Goal: Communication & Community: Connect with others

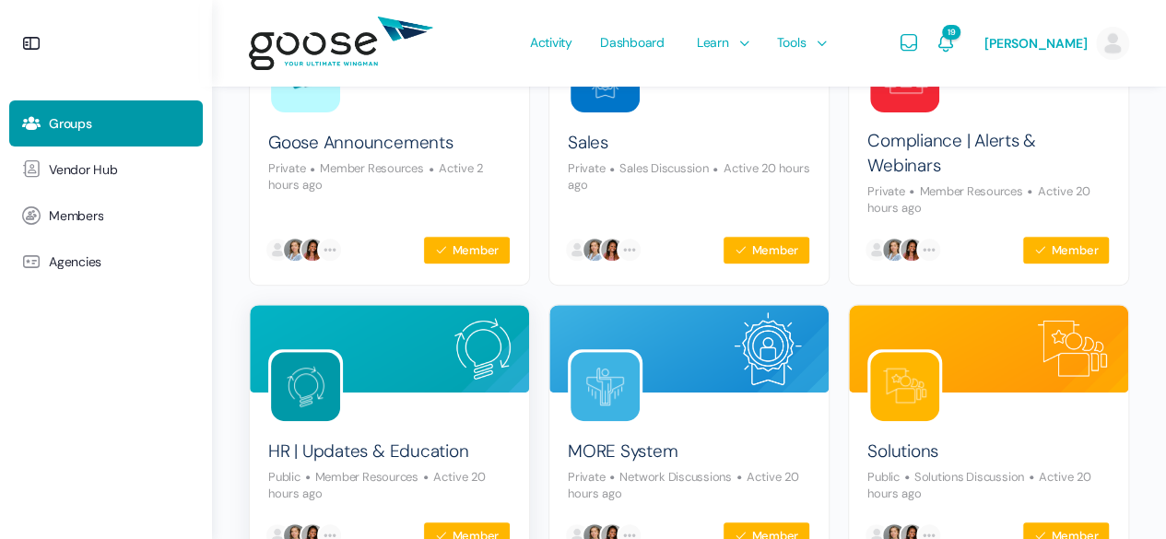
scroll to position [369, 0]
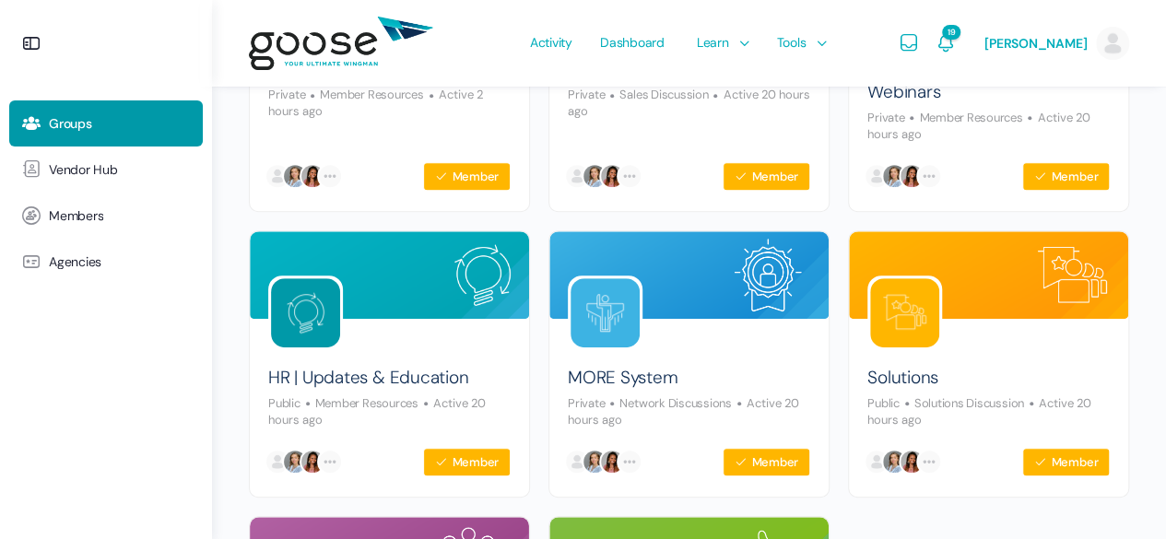
click at [957, 58] on link "19" at bounding box center [946, 43] width 22 height 87
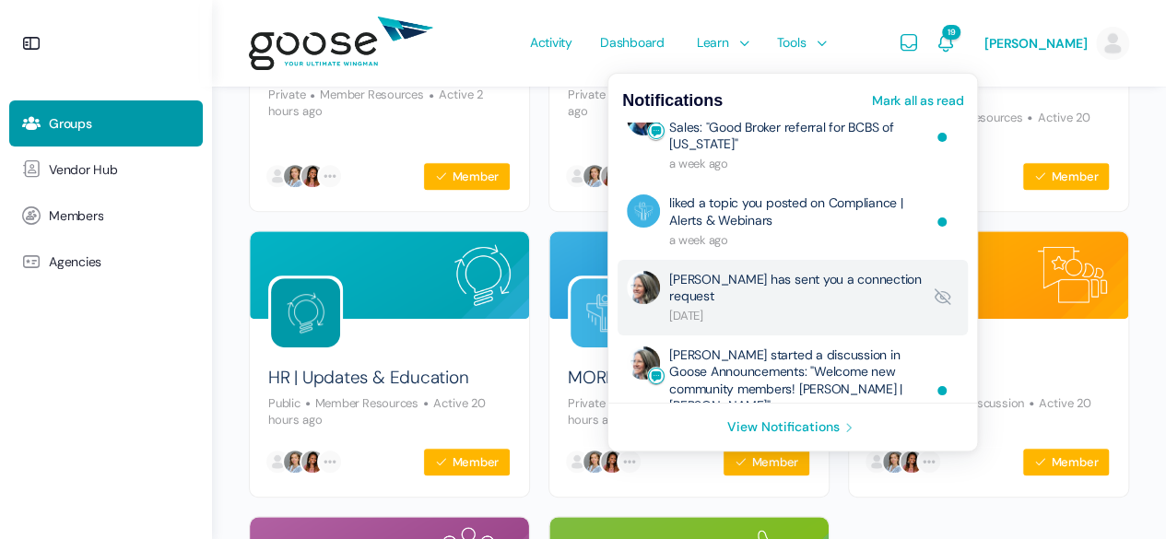
click at [831, 307] on link "Wendy Keneipp has sent you a connection request" at bounding box center [795, 297] width 253 height 53
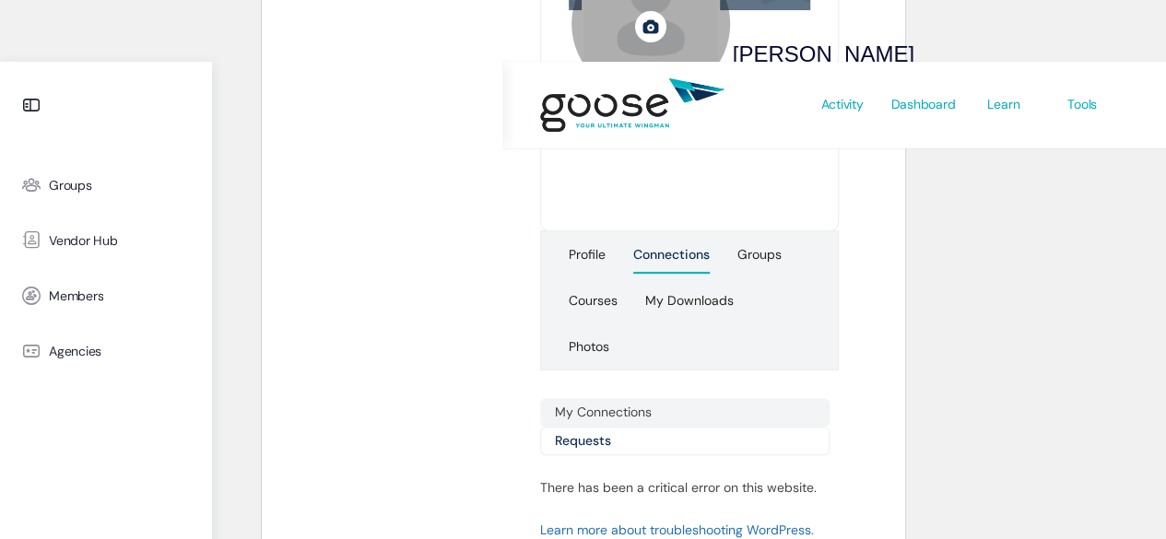
scroll to position [193, 0]
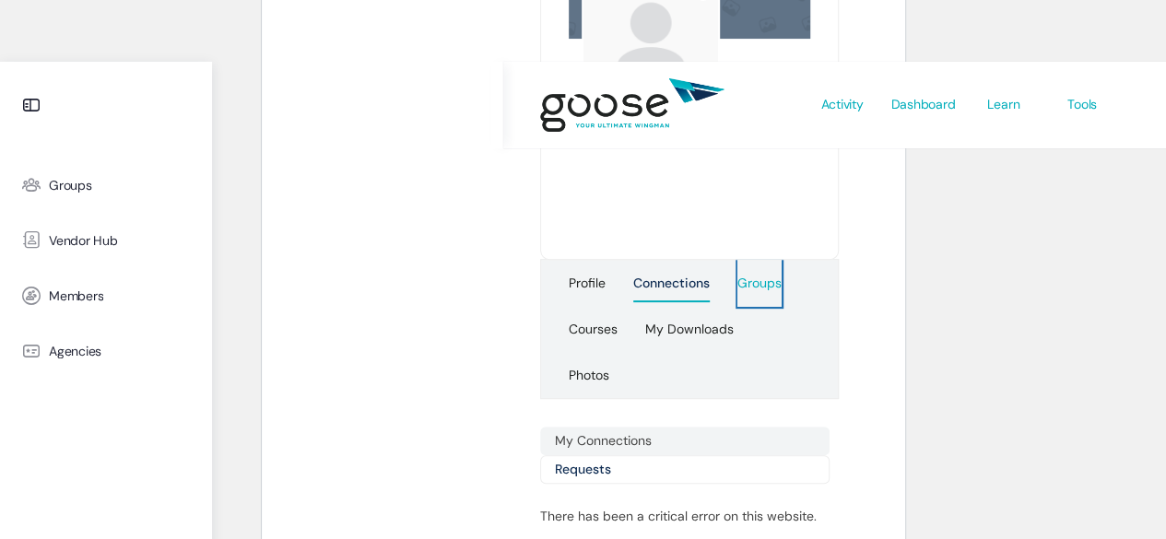
click at [750, 287] on div "Groups" at bounding box center [760, 289] width 44 height 28
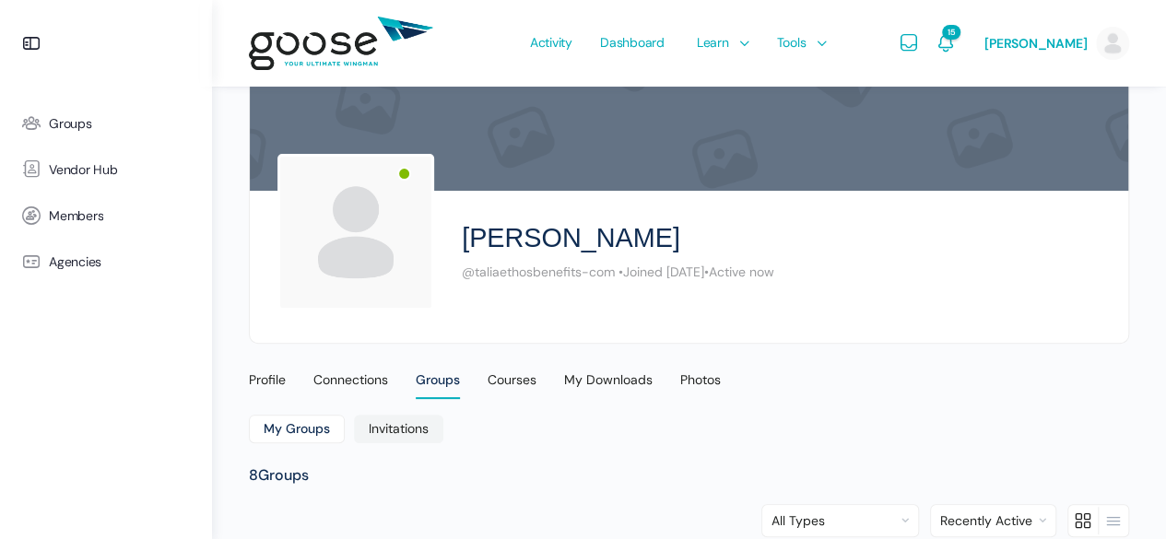
scroll to position [75, 0]
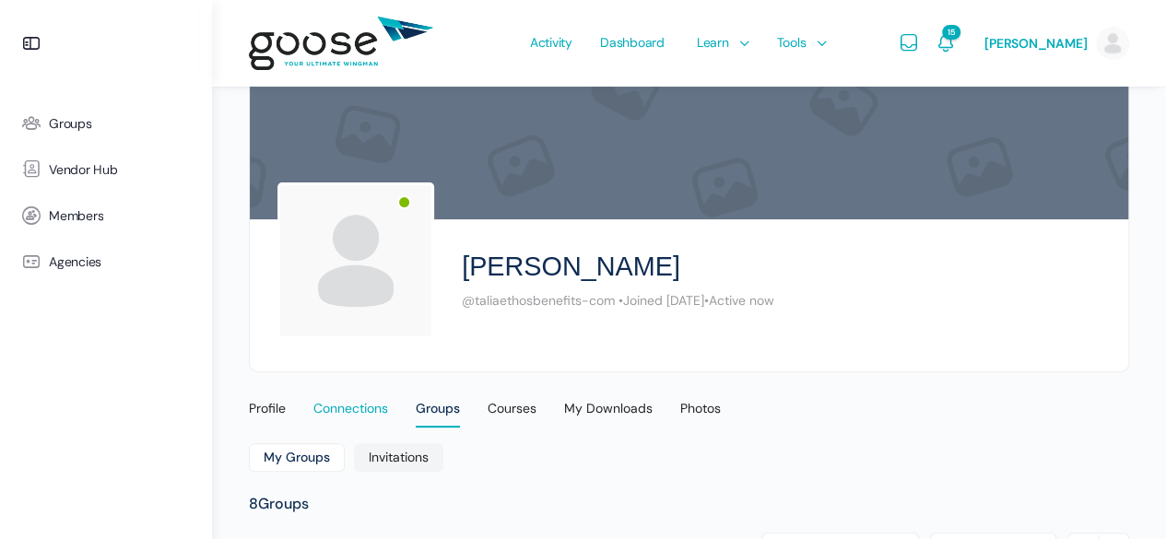
click at [330, 418] on div "Connections" at bounding box center [350, 414] width 75 height 28
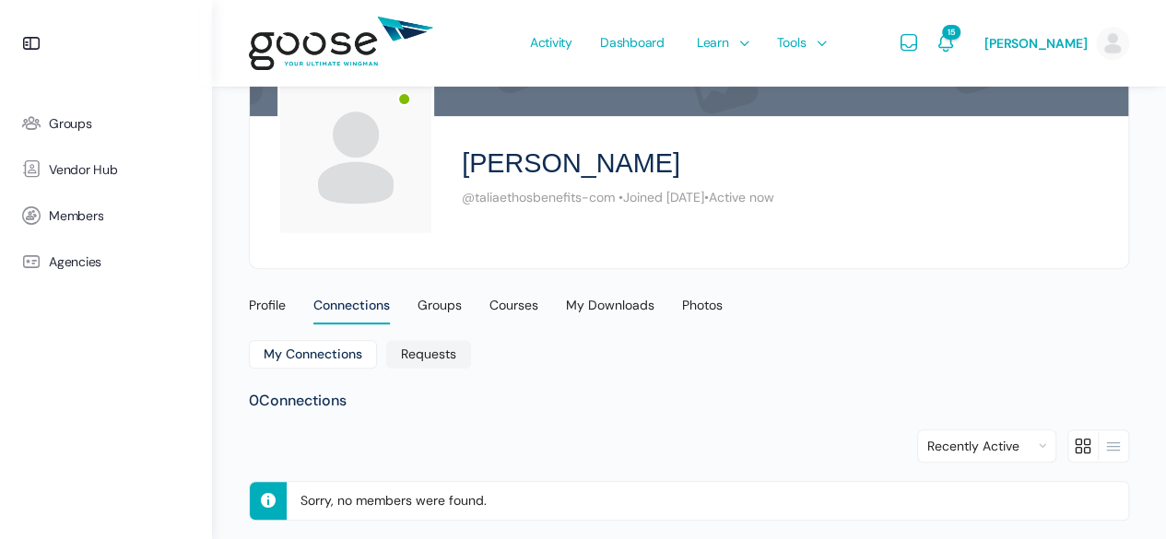
scroll to position [184, 0]
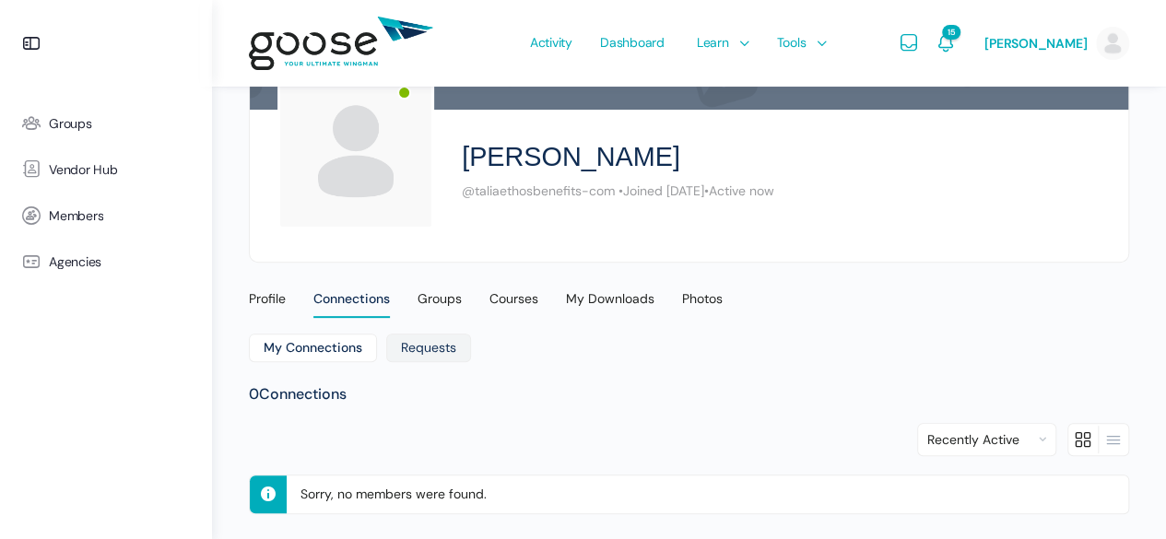
click at [422, 355] on link "Requests" at bounding box center [428, 348] width 85 height 29
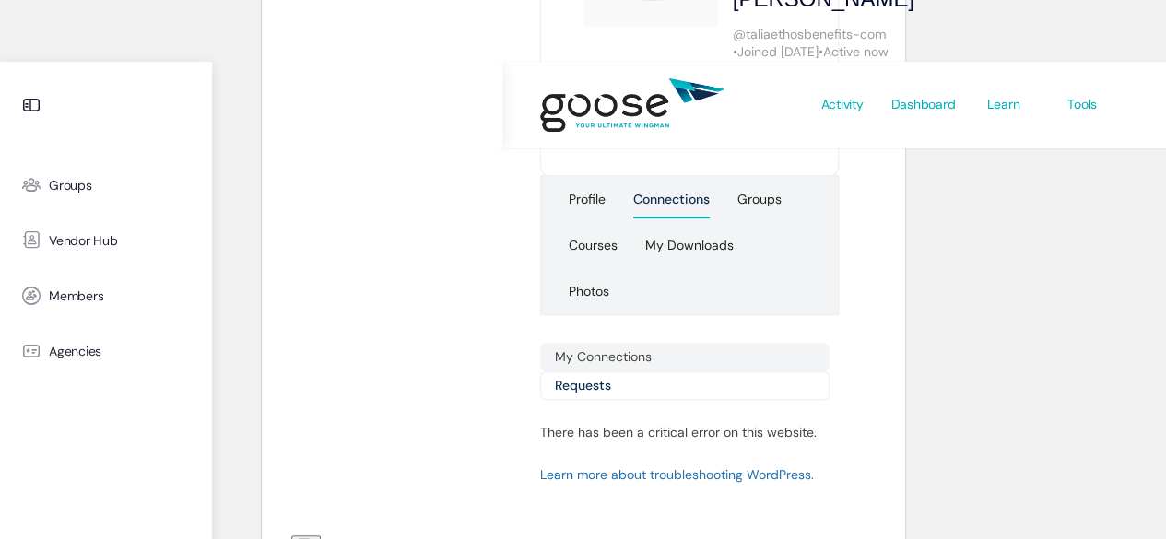
scroll to position [285, 0]
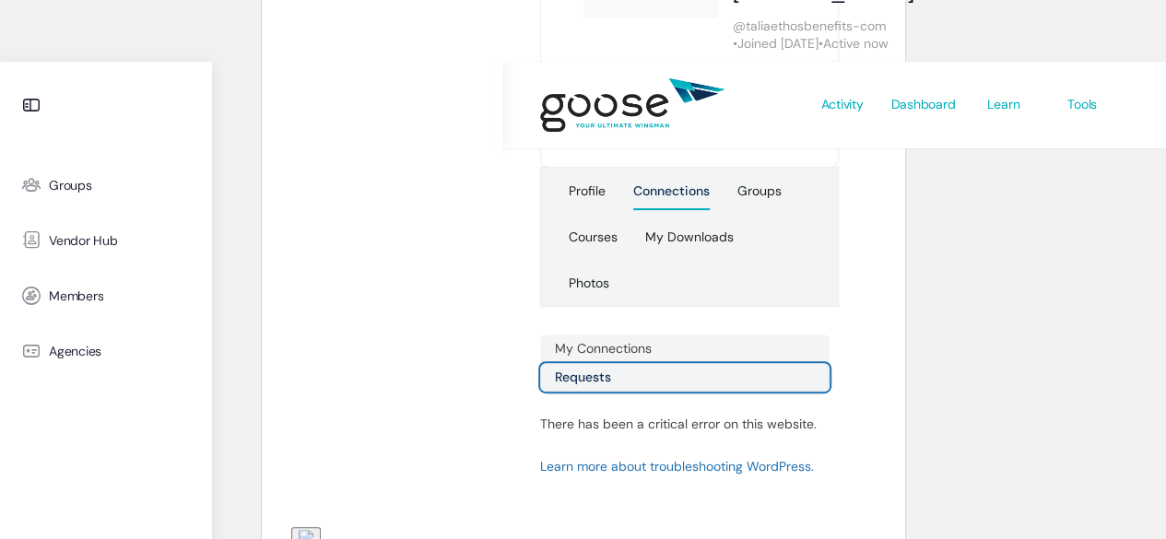
click at [566, 382] on link "Requests" at bounding box center [685, 377] width 290 height 29
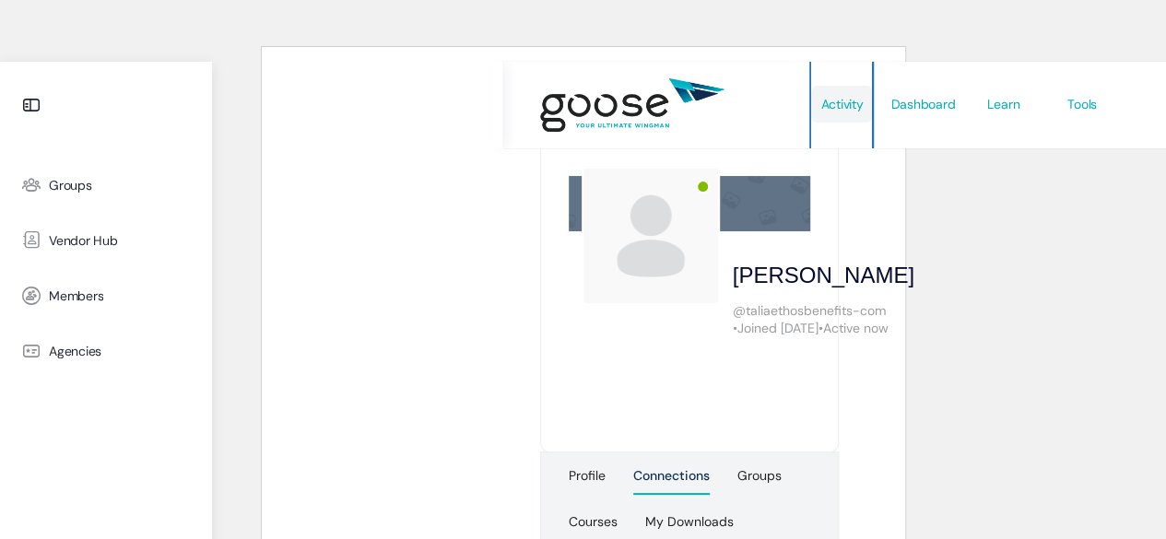
click at [863, 119] on span "Activity" at bounding box center [842, 104] width 42 height 87
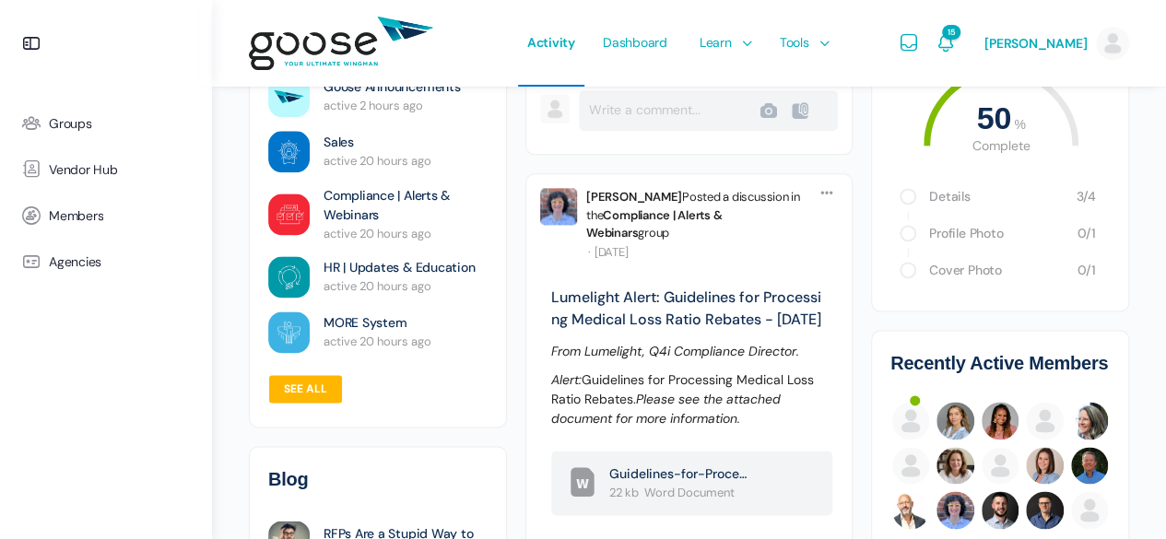
scroll to position [1199, 0]
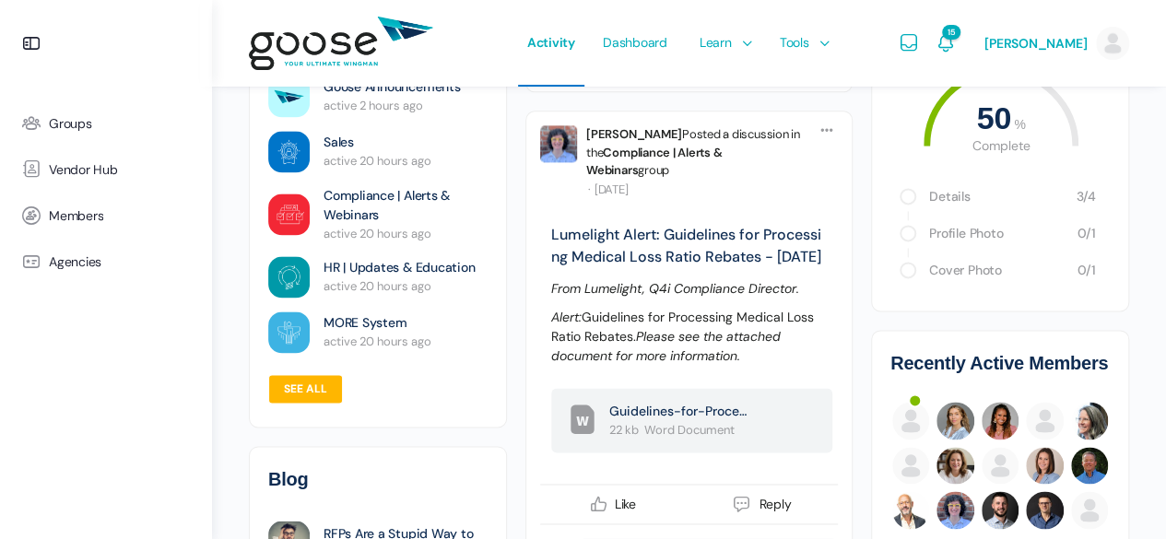
click at [125, 425] on ul "Groups Vendor Hub Members Agencies" at bounding box center [106, 302] width 194 height 402
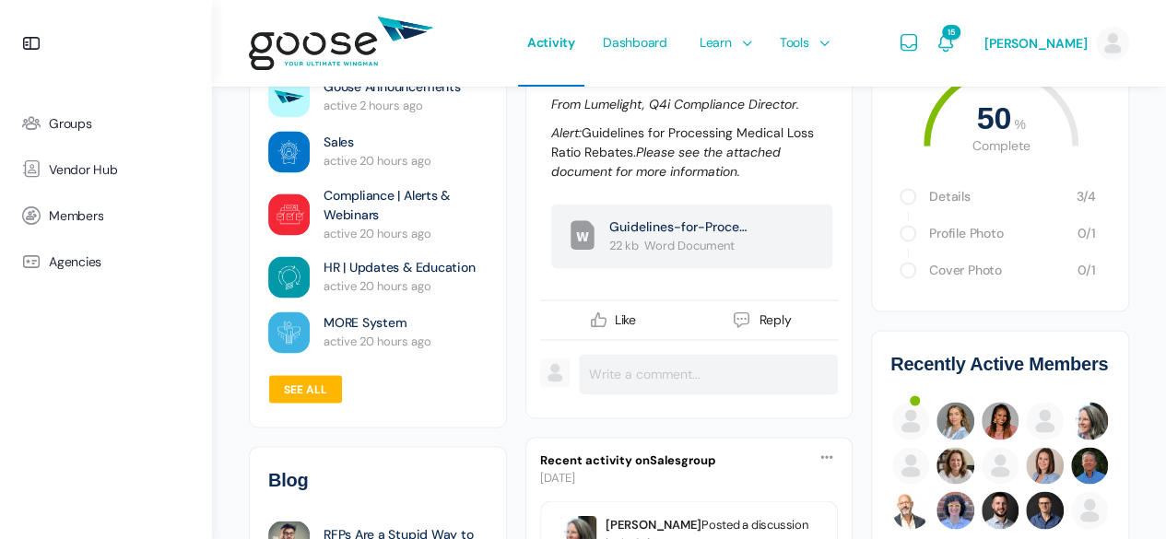
scroll to position [1291, 0]
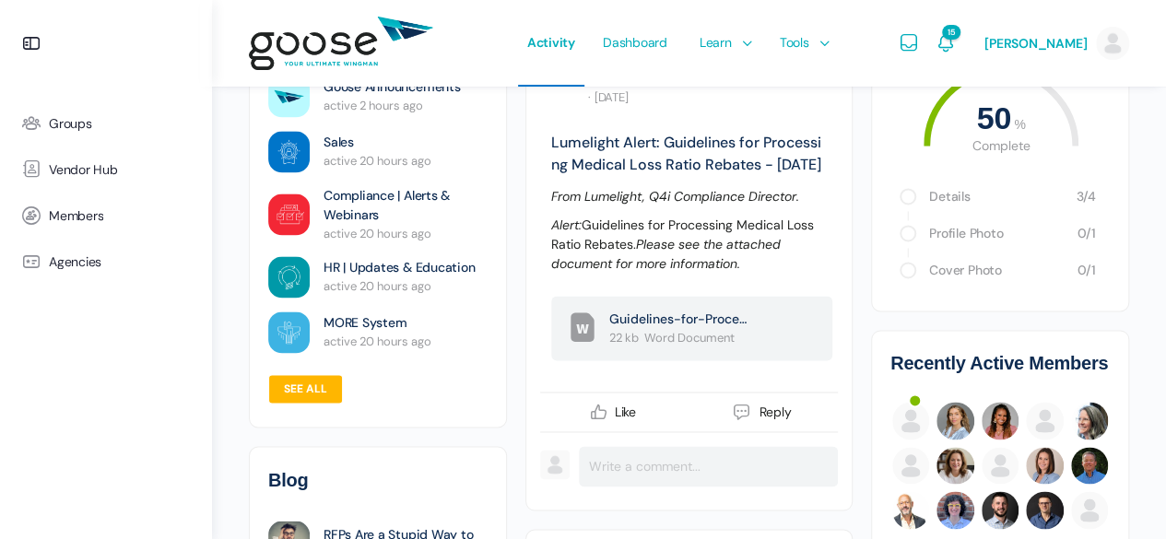
click at [443, 396] on div "See all" at bounding box center [377, 389] width 219 height 30
drag, startPoint x: 289, startPoint y: 479, endPoint x: 330, endPoint y: 495, distance: 44.7
click at [290, 479] on h2 "Blog" at bounding box center [288, 480] width 40 height 28
click at [372, 530] on link "RFPs Are a Stupid Way to Choose a Benefits Broker" at bounding box center [406, 541] width 164 height 30
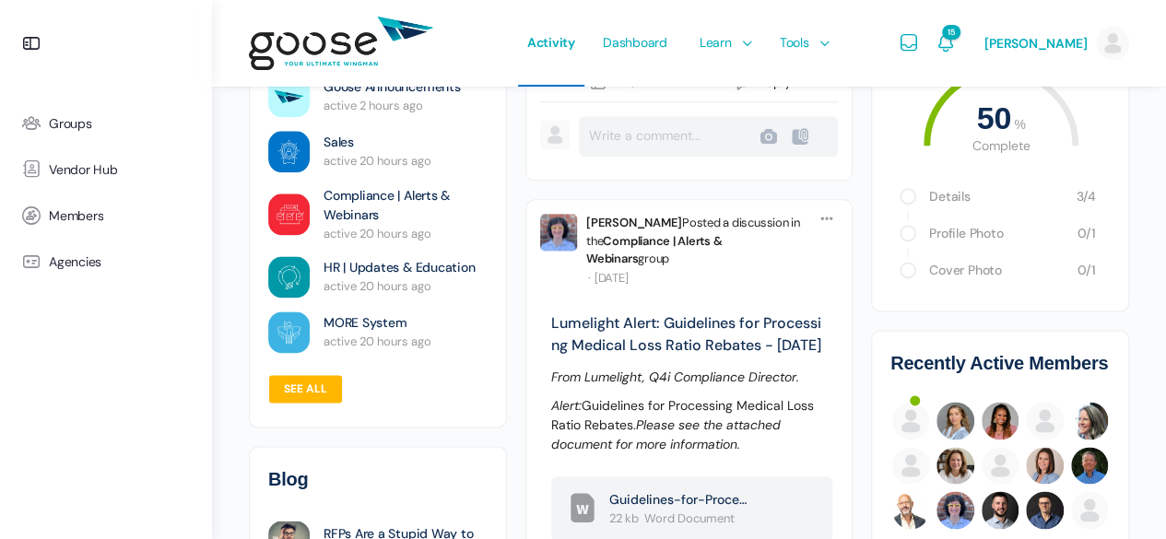
scroll to position [1106, 0]
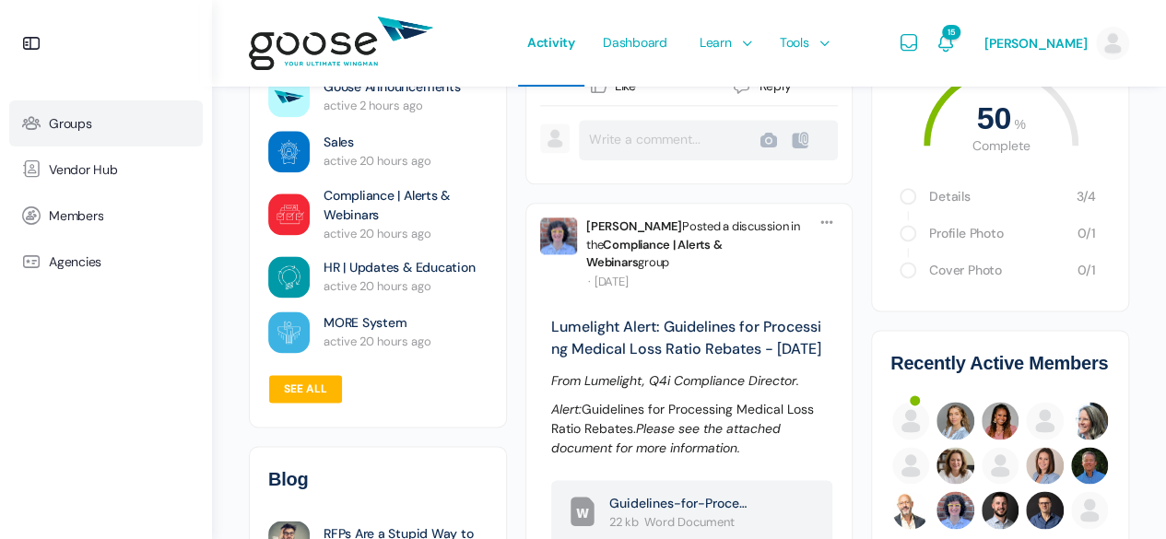
click at [74, 132] on link "Groups" at bounding box center [106, 124] width 194 height 46
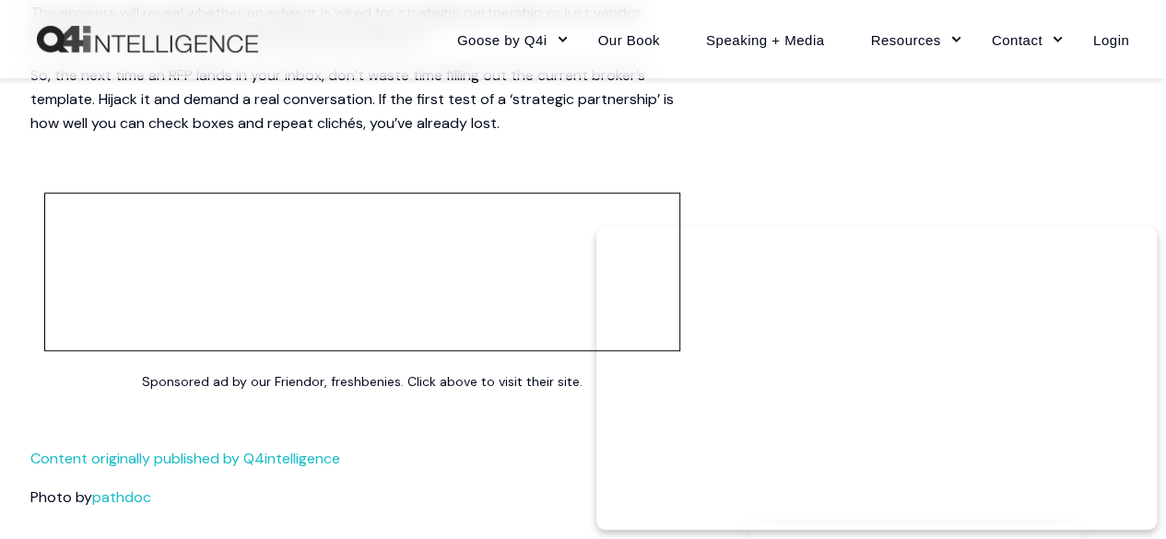
scroll to position [4426, 0]
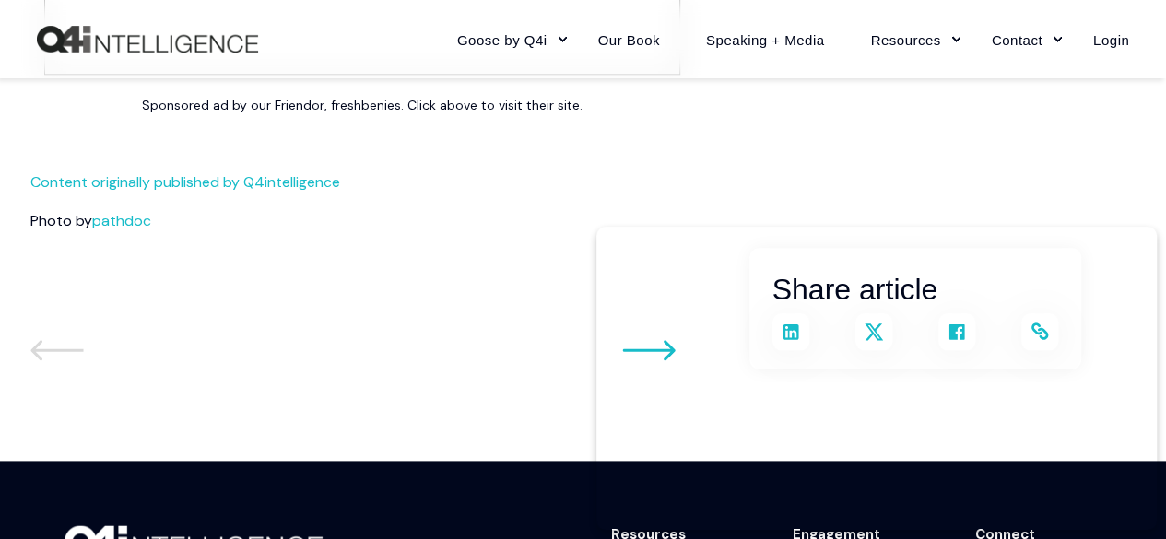
click at [31, 369] on div at bounding box center [352, 354] width 645 height 30
